Goal: Communication & Community: Participate in discussion

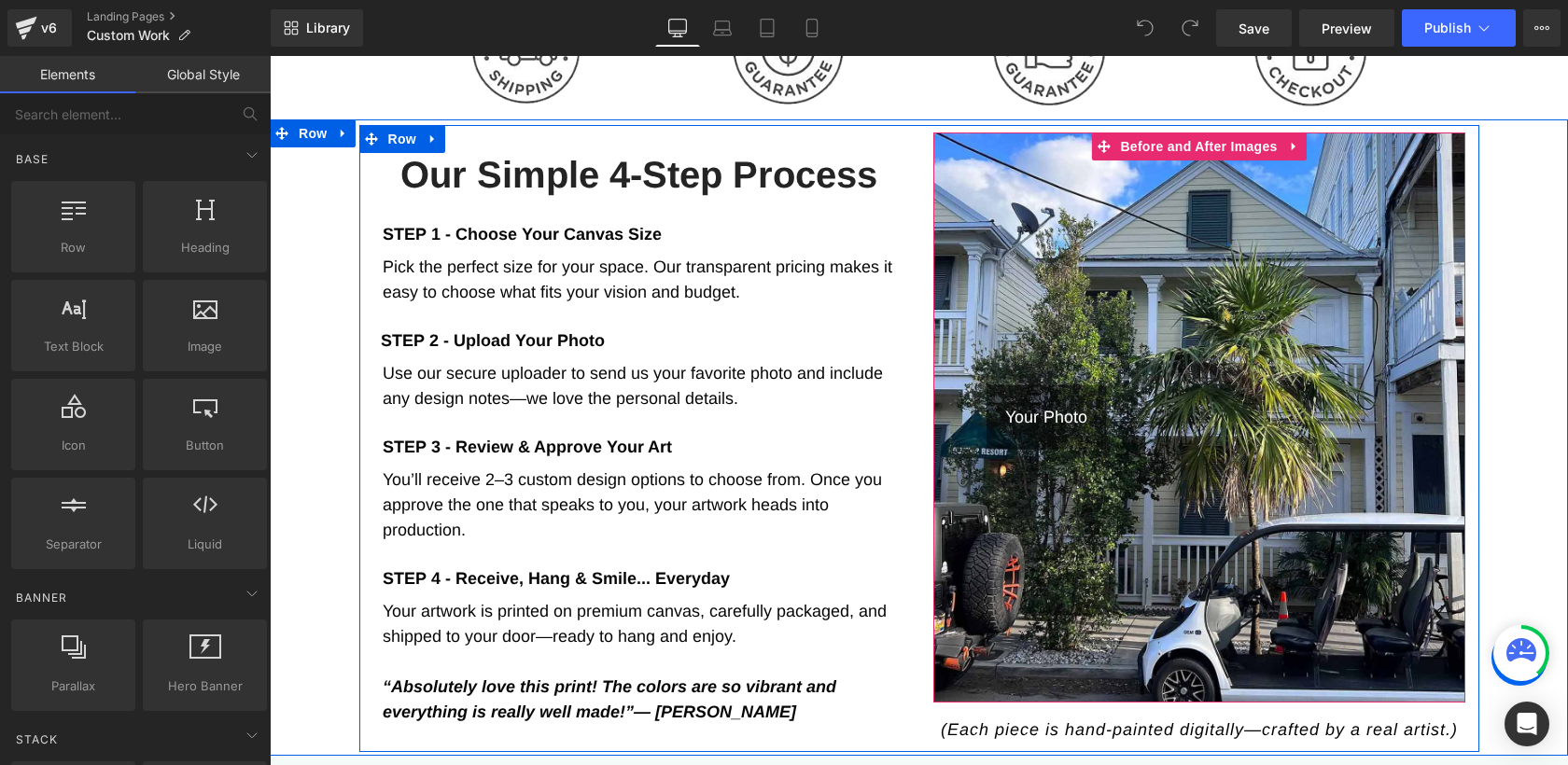
scroll to position [901, 0]
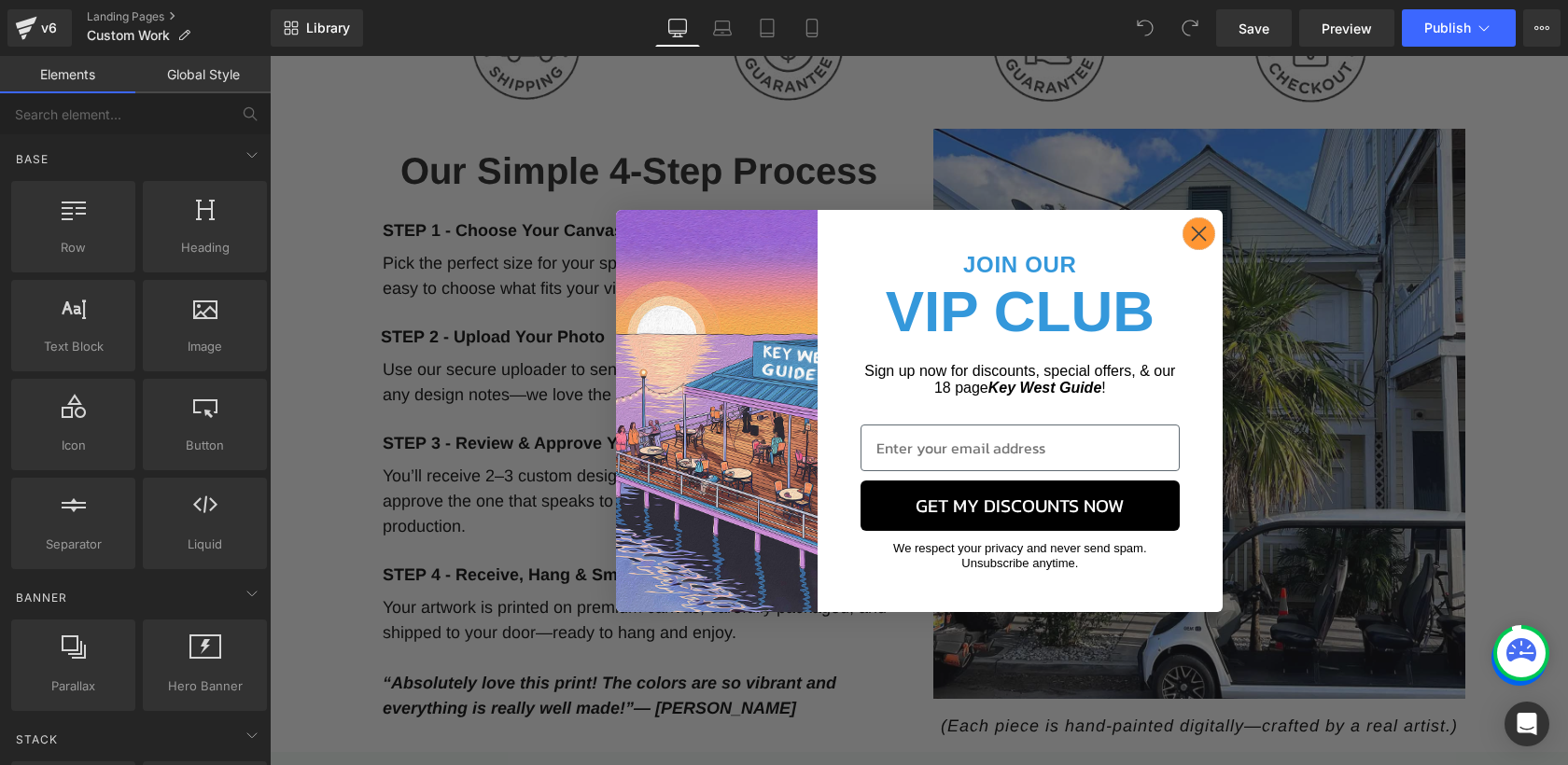
click at [1201, 227] on icon "Close dialog" at bounding box center [1198, 233] width 13 height 13
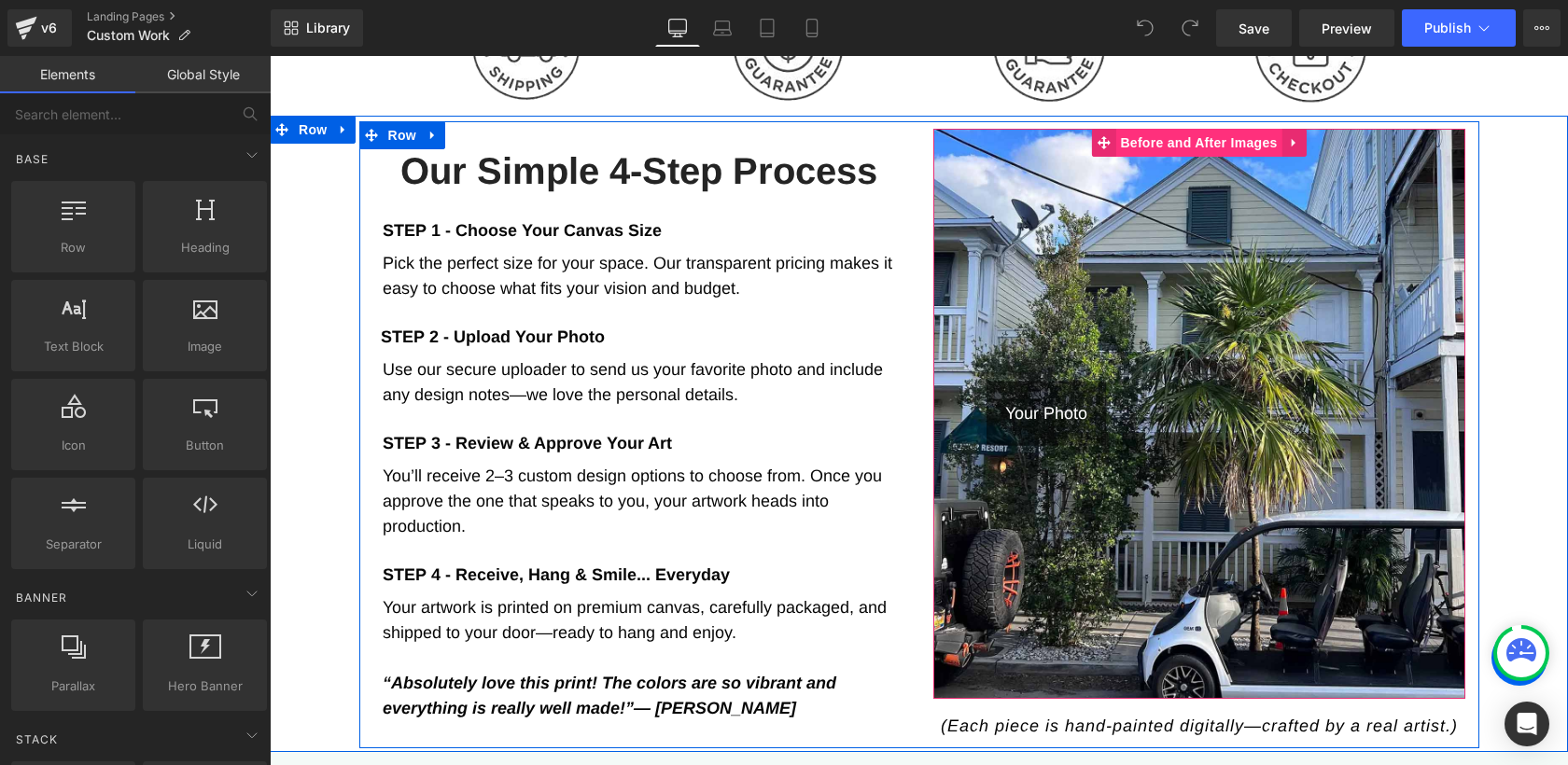
click at [1231, 137] on span "Before and After Images" at bounding box center [1198, 143] width 167 height 28
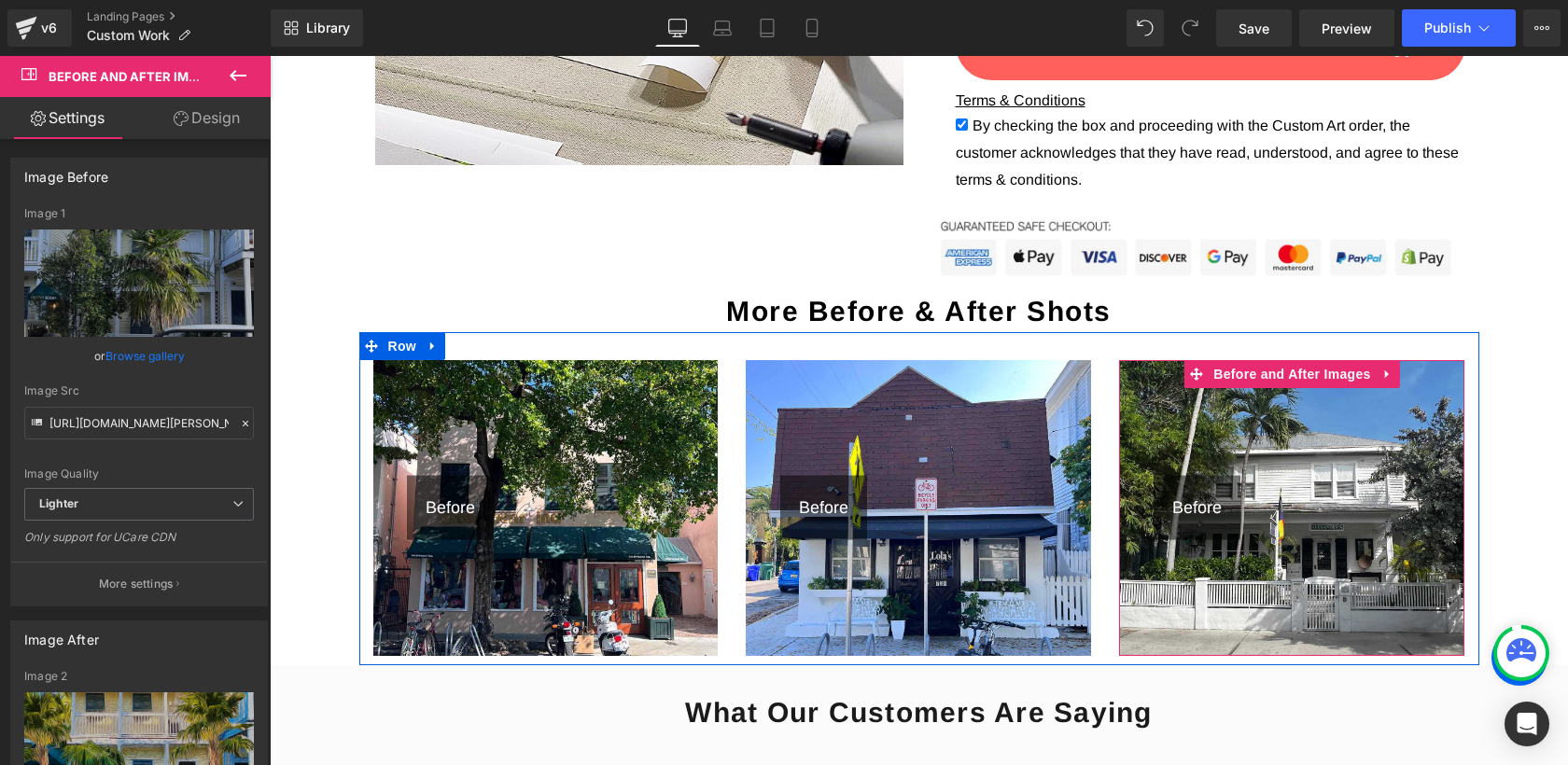
scroll to position [2537, 0]
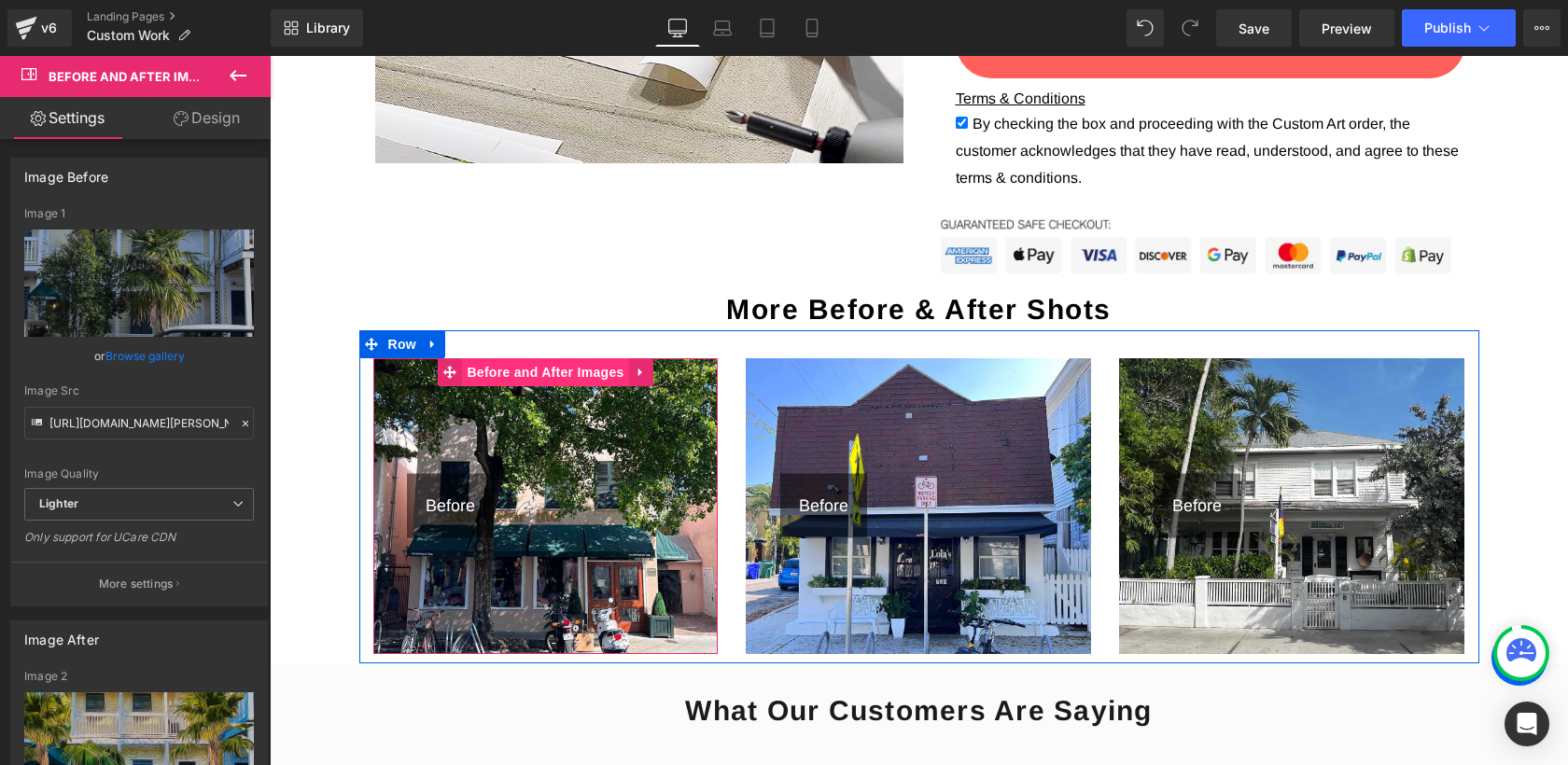
click at [550, 369] on span "Before and After Images" at bounding box center [545, 372] width 167 height 28
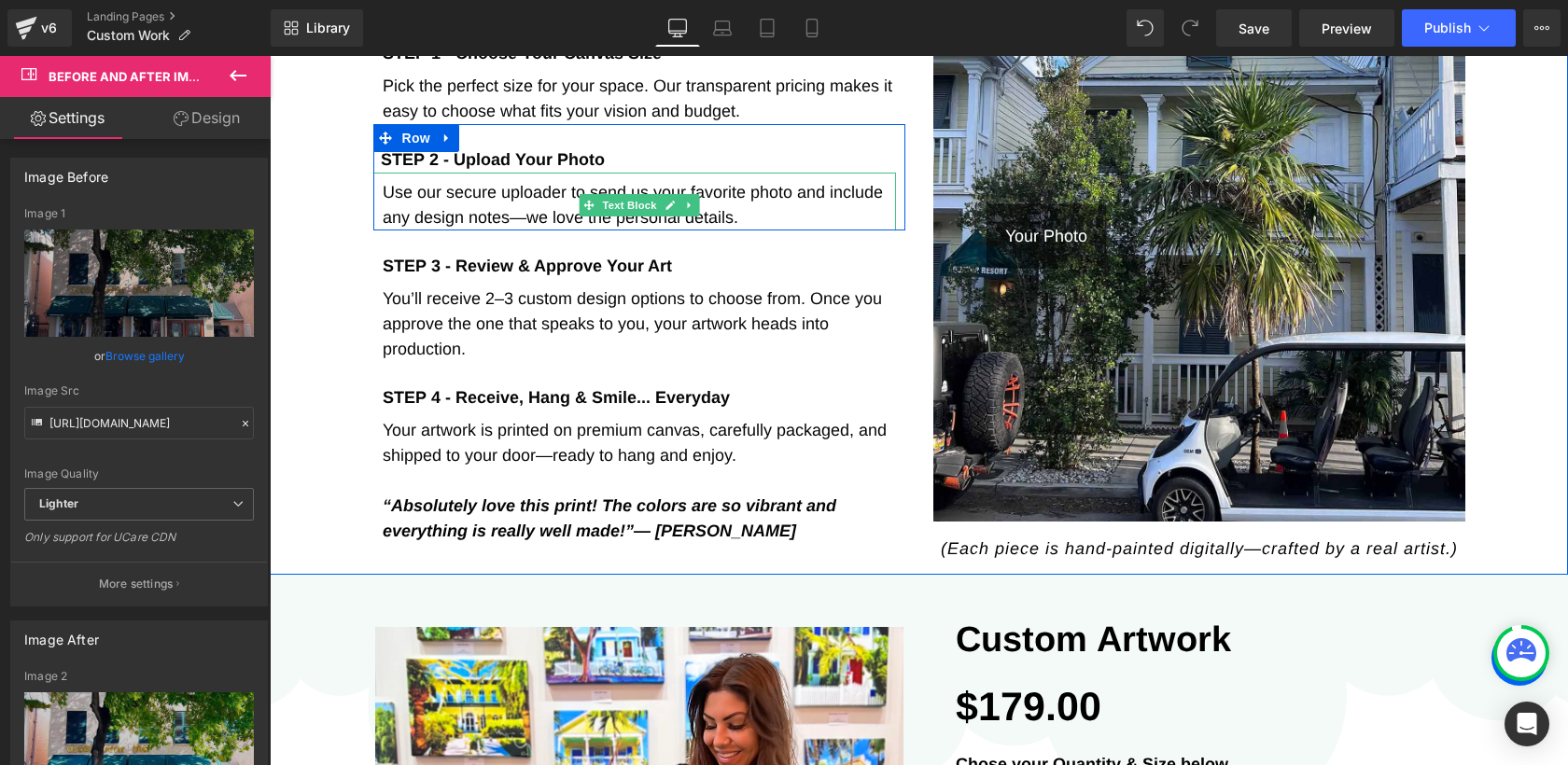
scroll to position [1098, 0]
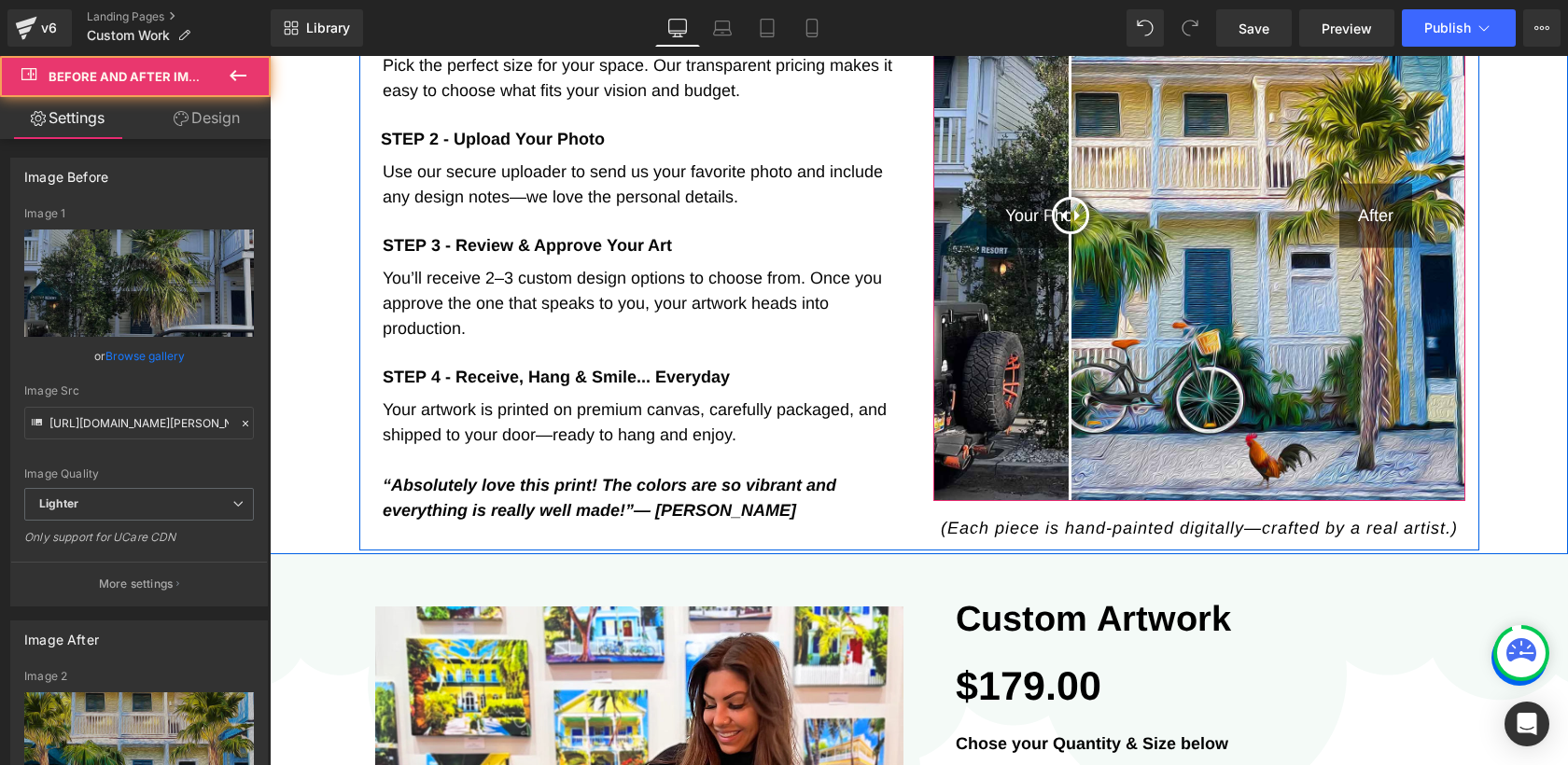
click at [1070, 305] on div "Your Photo After" at bounding box center [1199, 216] width 532 height 570
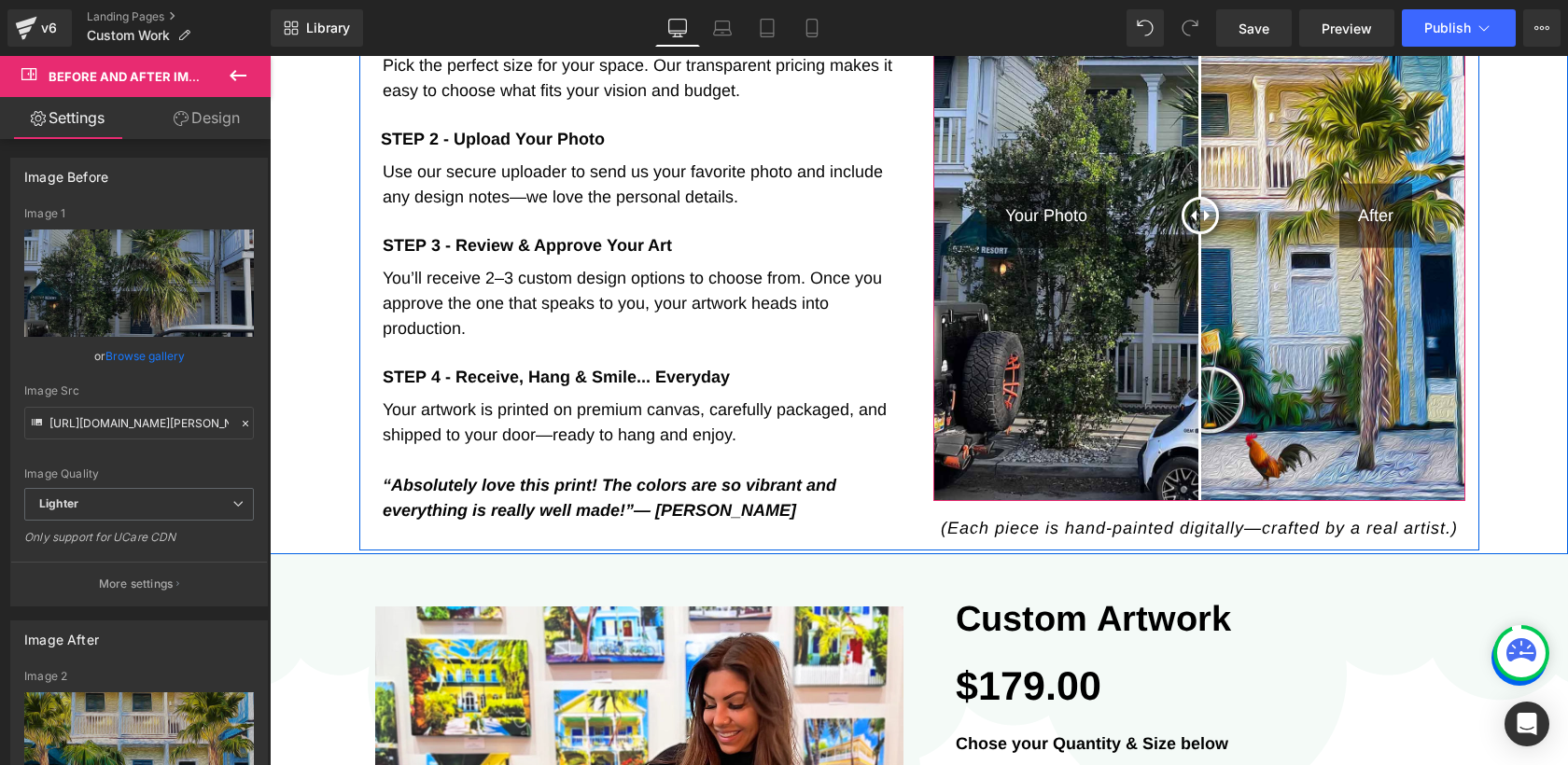
drag, startPoint x: 1082, startPoint y: 212, endPoint x: 1200, endPoint y: 239, distance: 121.0
click at [1200, 234] on div at bounding box center [1200, 215] width 37 height 37
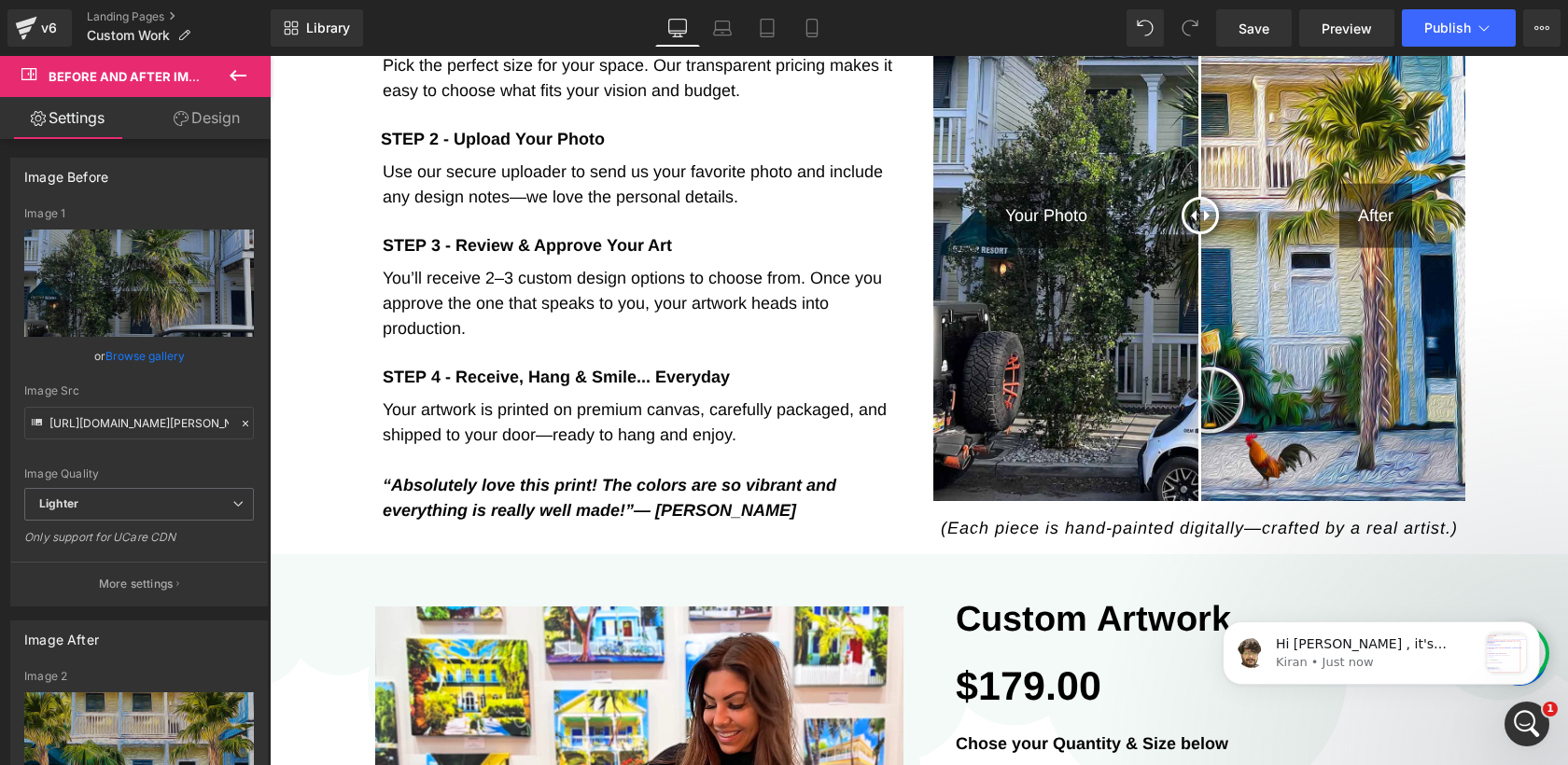
scroll to position [0, 0]
click at [1337, 652] on p "Hi [PERSON_NAME] , it's [PERSON_NAME] again! I have the update from our Technic…" at bounding box center [1376, 644] width 201 height 19
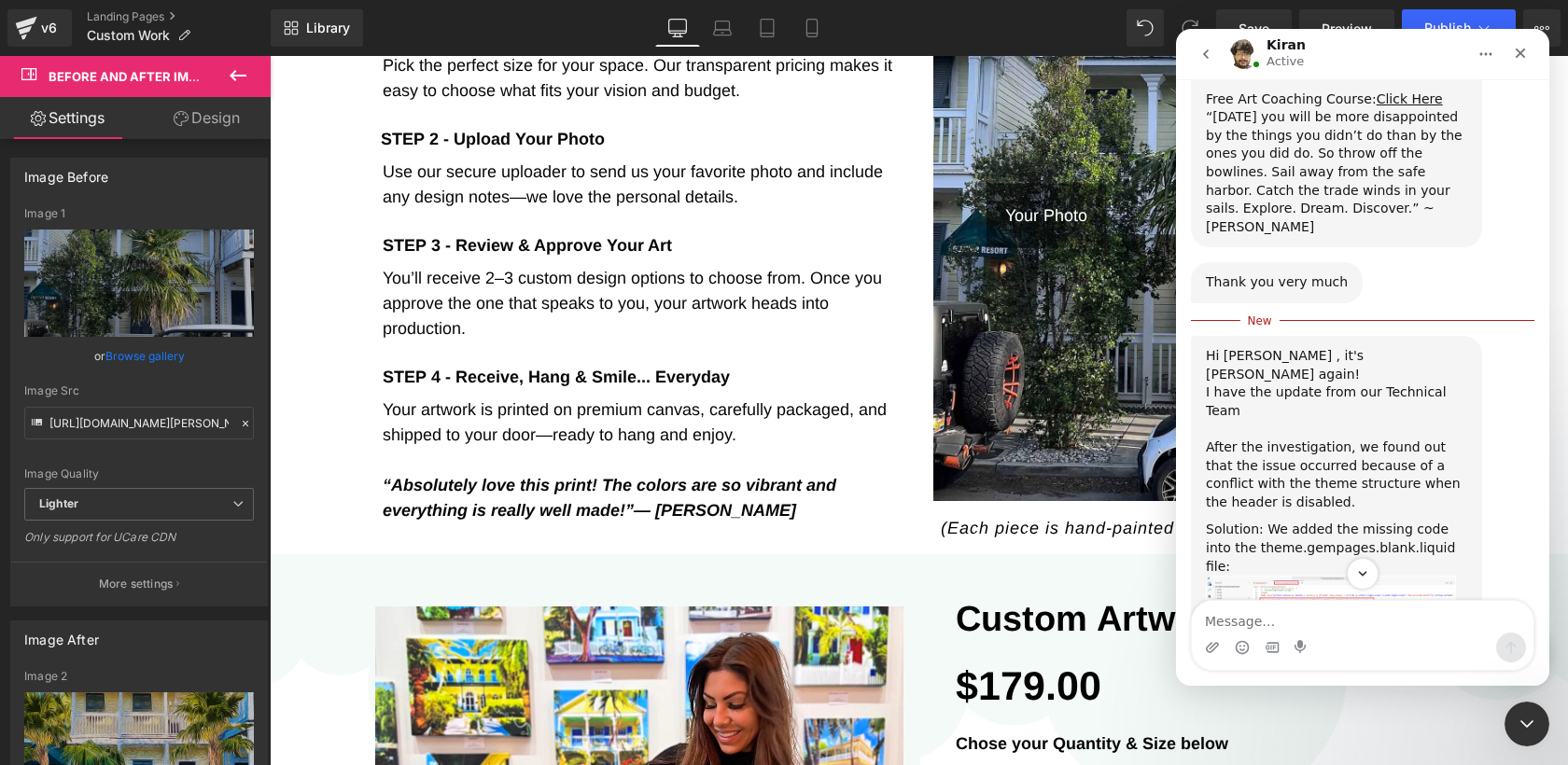
scroll to position [3973, 0]
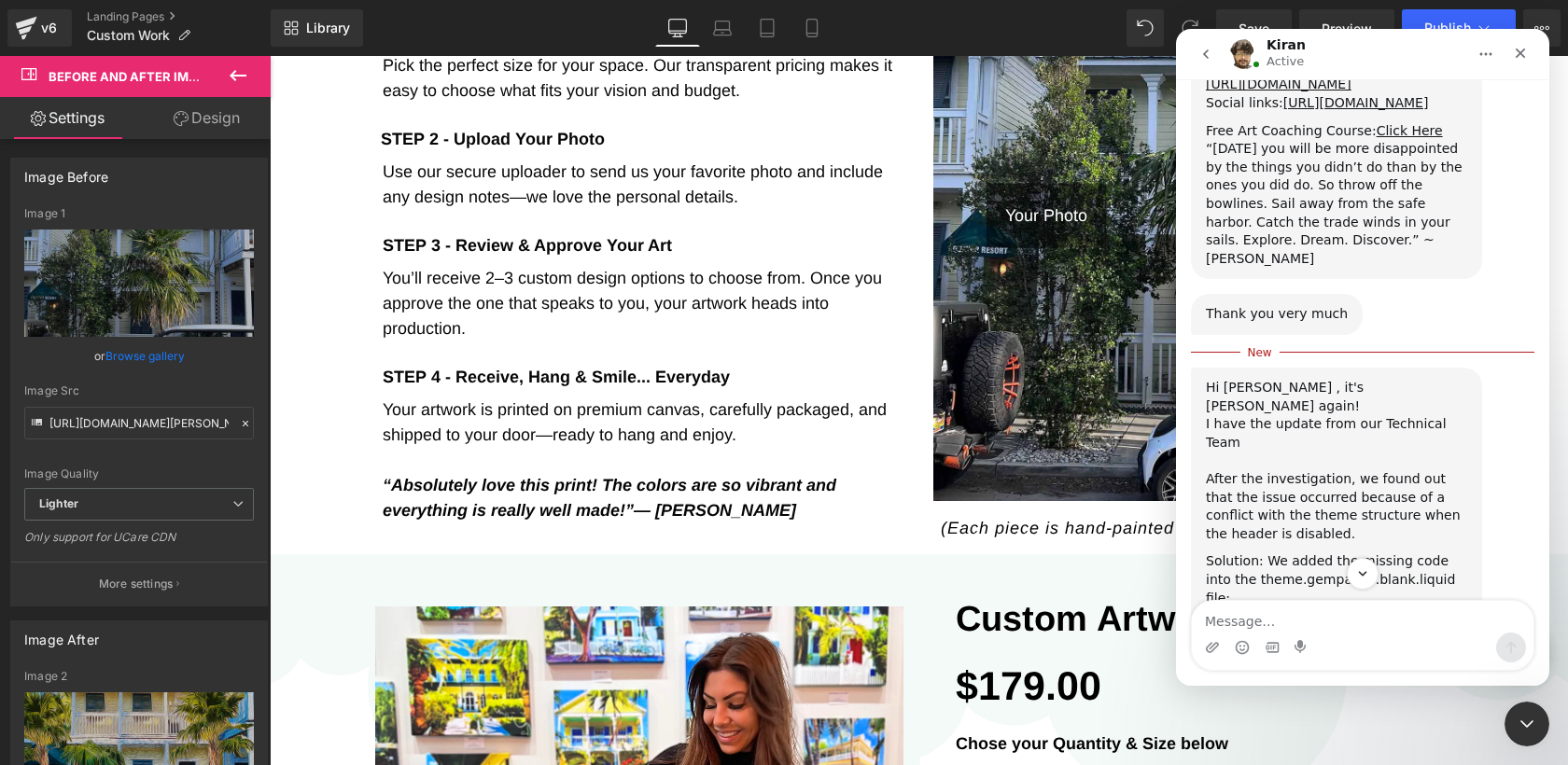
click at [1255, 617] on textarea "Message…" at bounding box center [1362, 616] width 341 height 32
type textarea "i just updated the them"
